Goal: Information Seeking & Learning: Learn about a topic

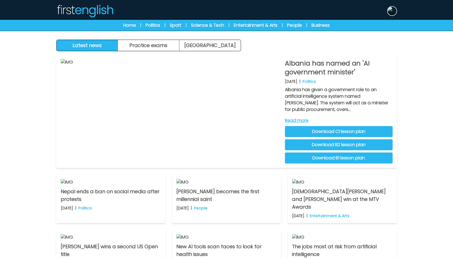
click at [395, 11] on img at bounding box center [392, 11] width 9 height 9
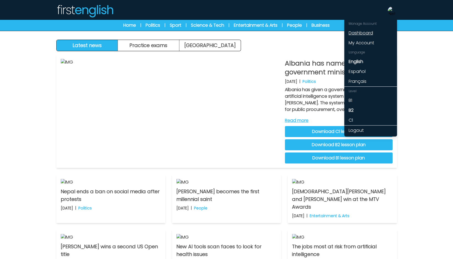
click at [367, 32] on link "Dashboard" at bounding box center [370, 33] width 53 height 10
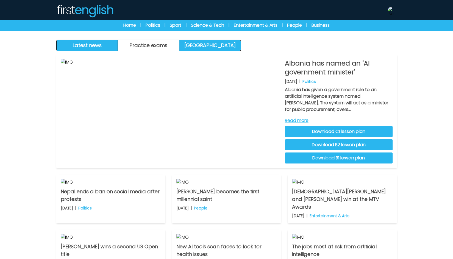
click at [194, 44] on link "[GEOGRAPHIC_DATA]" at bounding box center [209, 45] width 61 height 11
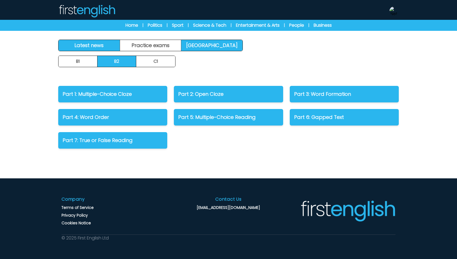
click at [102, 41] on link "Latest news" at bounding box center [90, 45] width 62 height 11
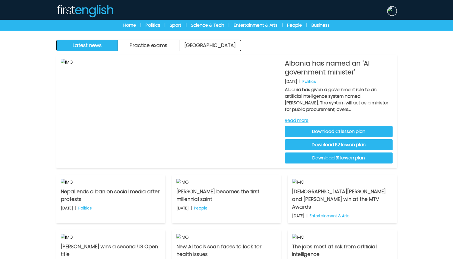
click at [389, 10] on img at bounding box center [392, 11] width 9 height 9
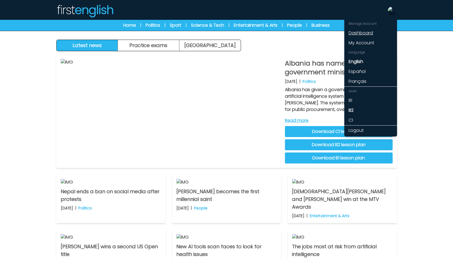
click at [365, 33] on link "Dashboard" at bounding box center [370, 33] width 53 height 10
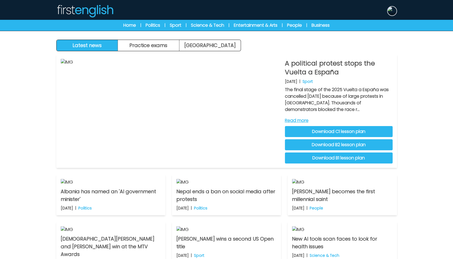
click at [394, 14] on img at bounding box center [392, 11] width 9 height 9
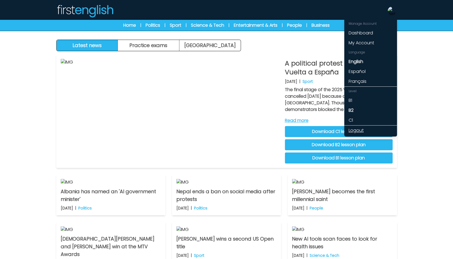
click at [363, 129] on link "Logout" at bounding box center [370, 130] width 53 height 10
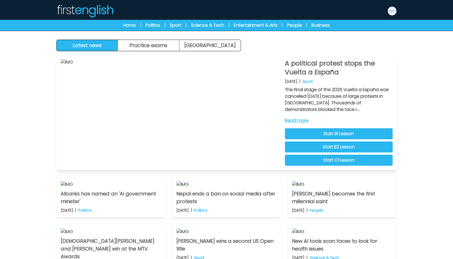
click at [308, 120] on link "Read more" at bounding box center [339, 120] width 108 height 7
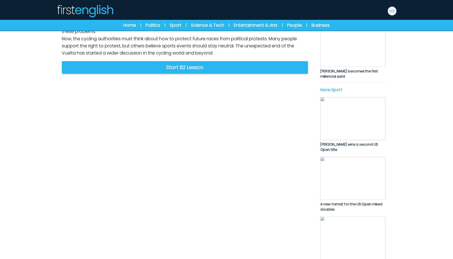
scroll to position [192, 0]
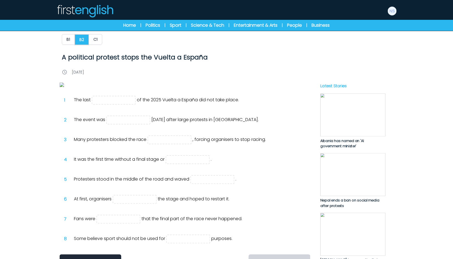
click at [229, 87] on img at bounding box center [185, 84] width 251 height 4
click at [98, 40] on button "C1" at bounding box center [95, 39] width 13 height 10
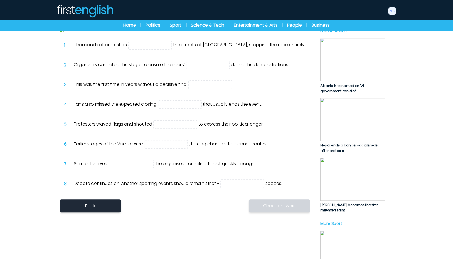
click at [195, 32] on img at bounding box center [185, 29] width 251 height 4
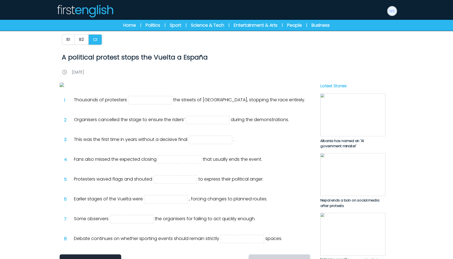
click at [394, 7] on img at bounding box center [392, 11] width 9 height 9
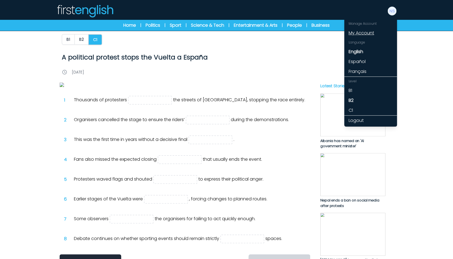
click at [367, 30] on link "My Account" at bounding box center [370, 33] width 53 height 10
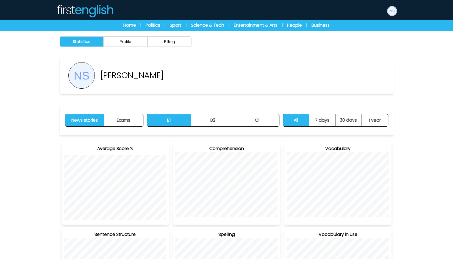
click at [392, 8] on img at bounding box center [392, 11] width 9 height 9
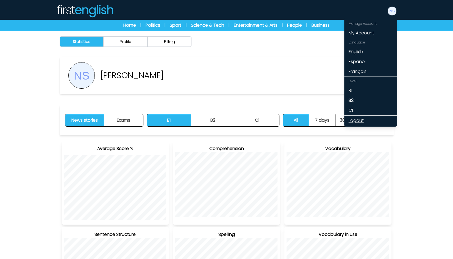
click at [356, 120] on link "Logout" at bounding box center [370, 120] width 53 height 10
